Goal: Navigation & Orientation: Find specific page/section

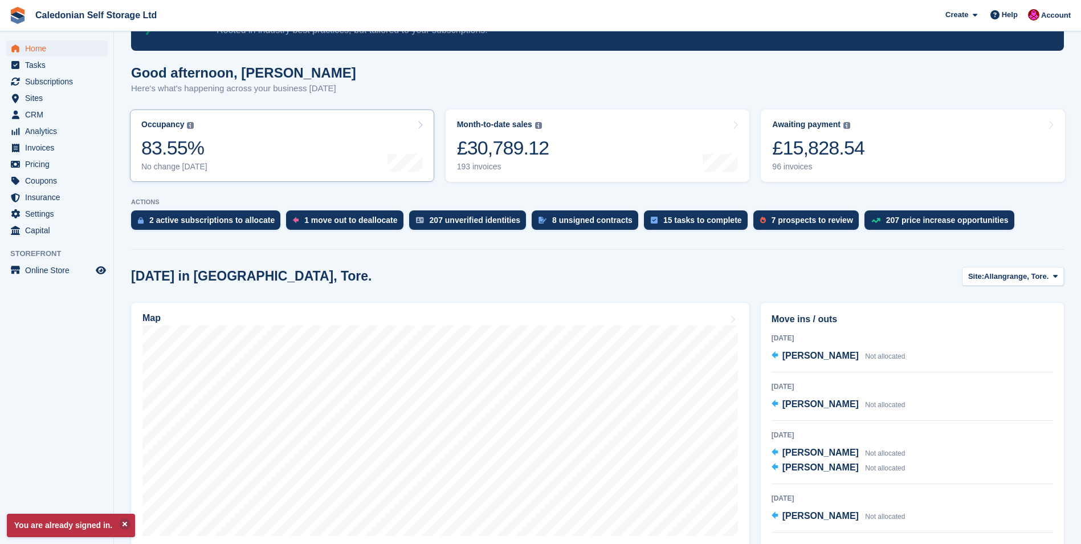
scroll to position [114, 0]
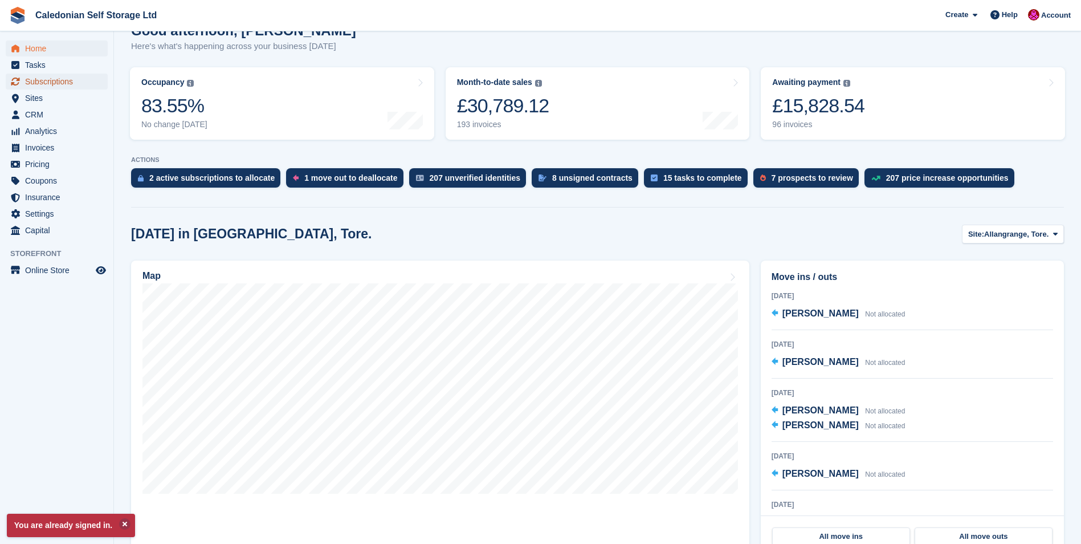
click at [62, 78] on span "Subscriptions" at bounding box center [59, 82] width 68 height 16
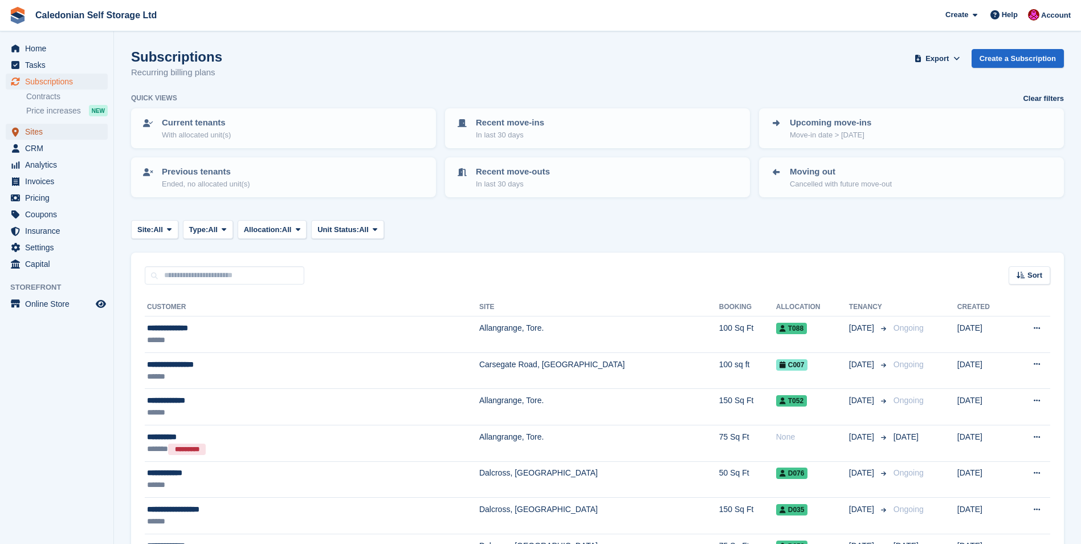
click at [34, 133] on span "Sites" at bounding box center [59, 132] width 68 height 16
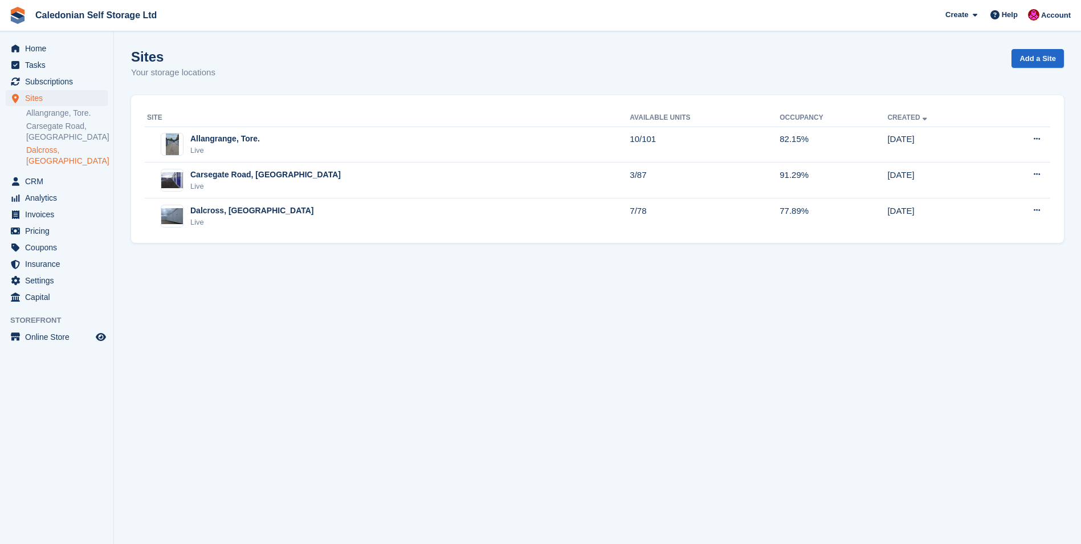
click at [43, 151] on link "Dalcross, [GEOGRAPHIC_DATA]" at bounding box center [66, 156] width 81 height 22
